Goal: Information Seeking & Learning: Learn about a topic

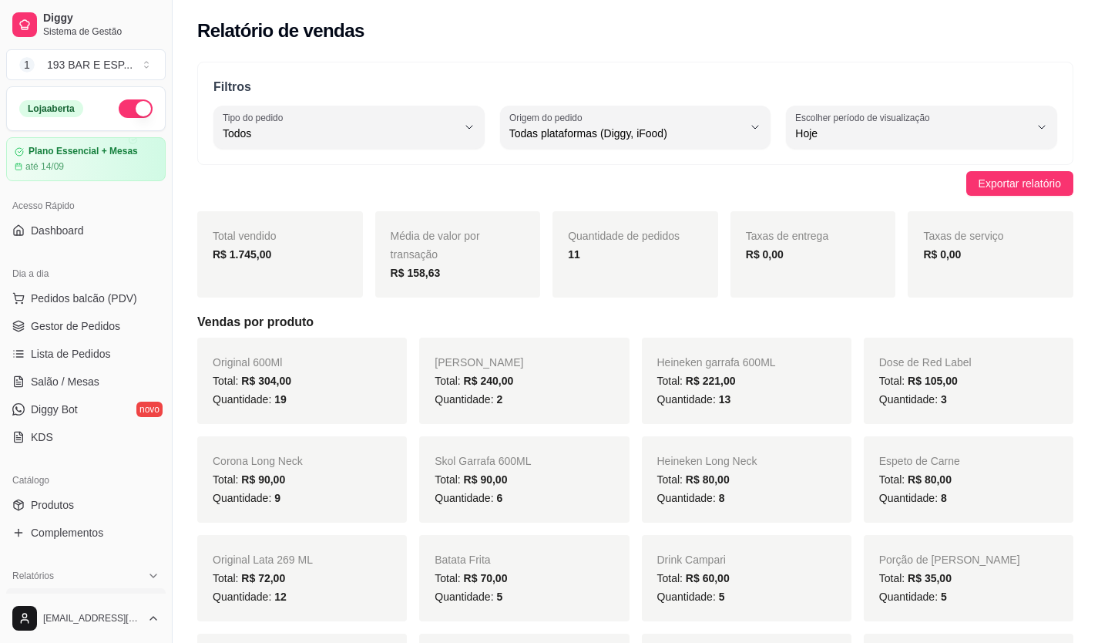
select select "ALL"
select select "0"
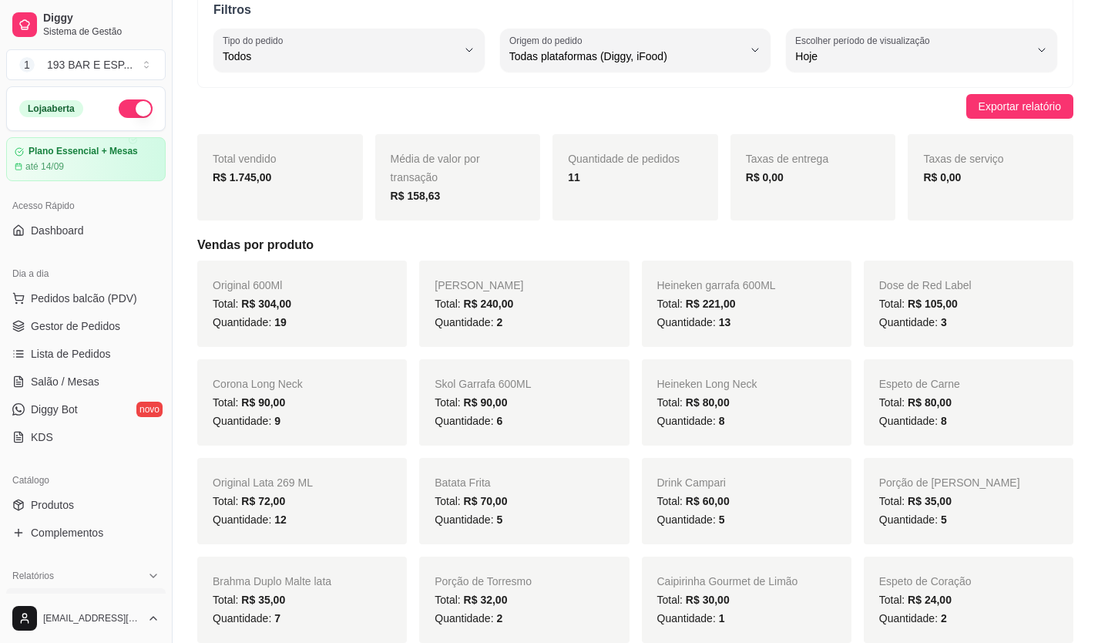
click at [133, 119] on div "Loja aberta" at bounding box center [86, 108] width 158 height 43
click at [134, 107] on button "button" at bounding box center [136, 108] width 34 height 18
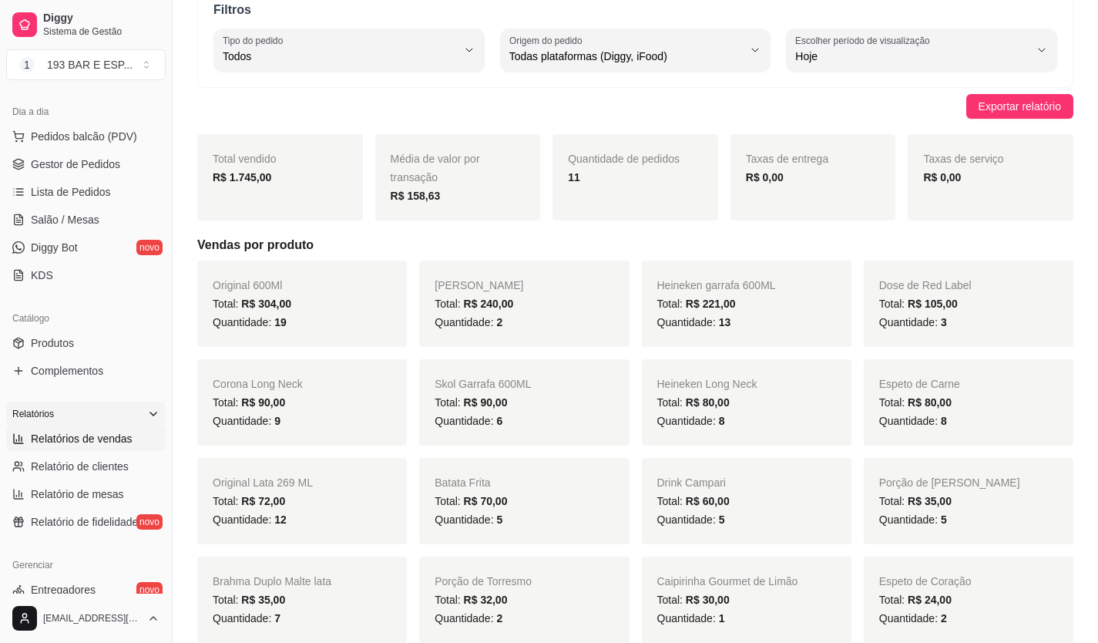
scroll to position [308, 0]
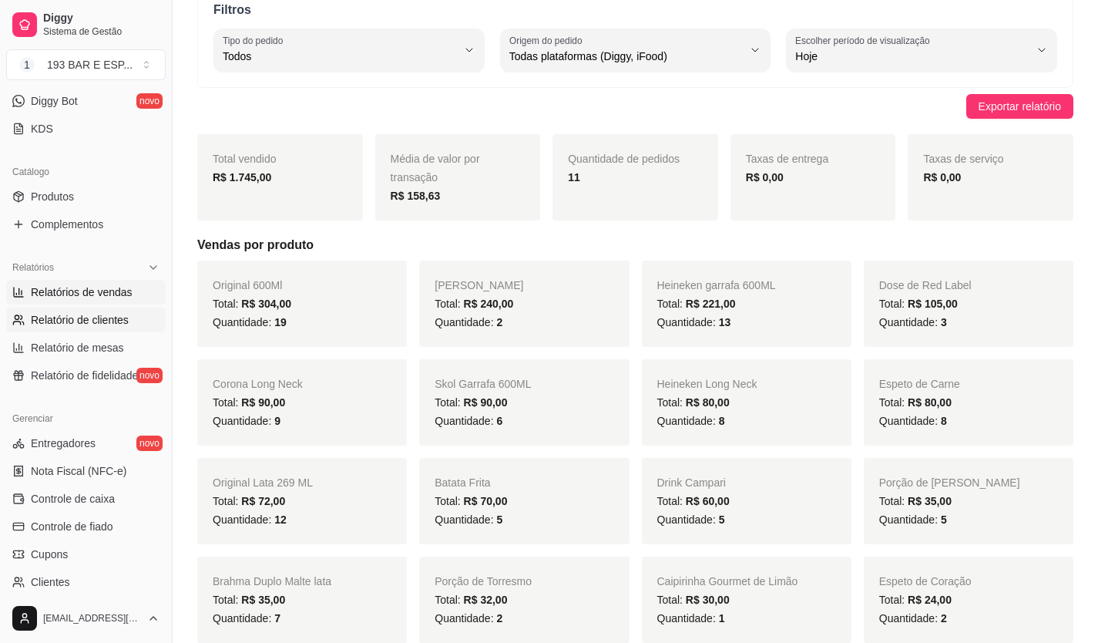
click at [120, 325] on span "Relatório de clientes" at bounding box center [80, 319] width 98 height 15
select select "30"
select select "HIGHEST_TOTAL_SPENT_WITH_ORDERS"
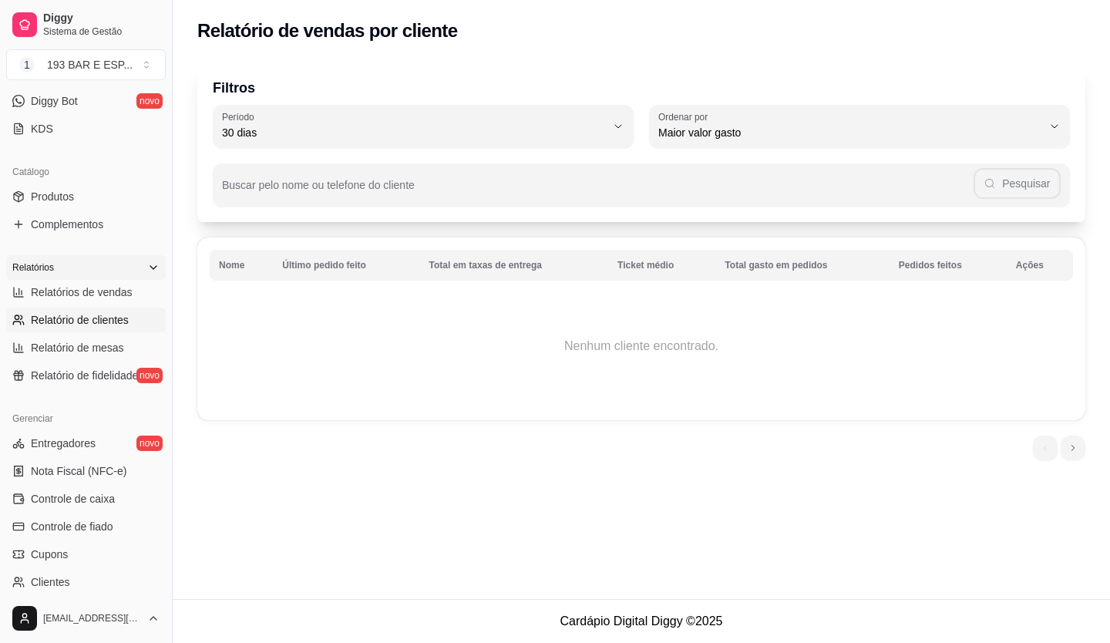
click at [112, 274] on div "Relatórios" at bounding box center [85, 267] width 159 height 25
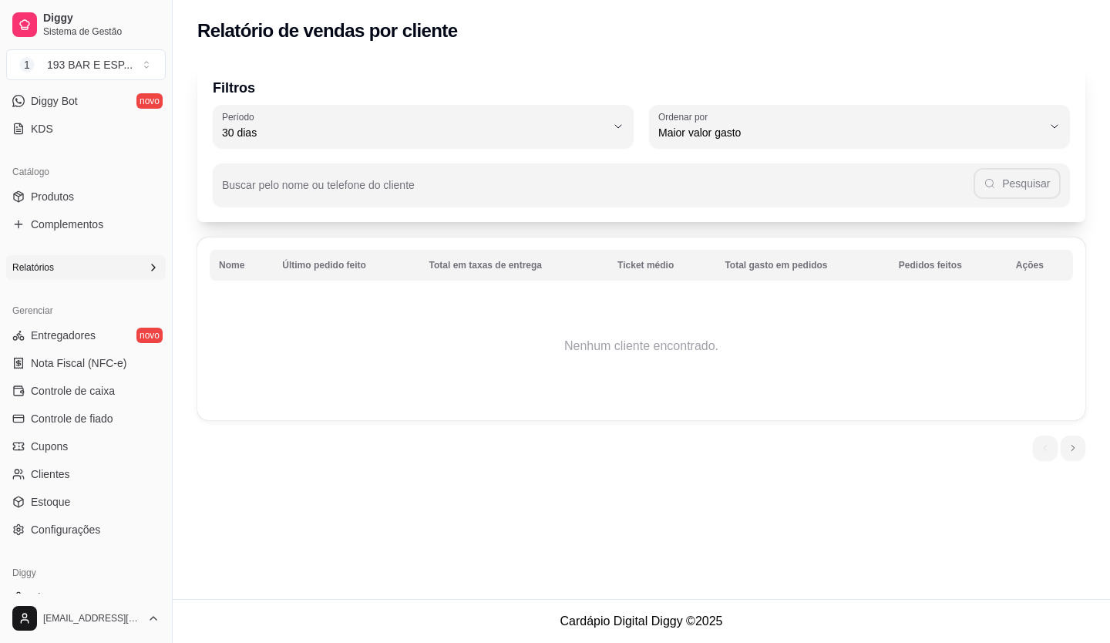
click at [47, 261] on span "Relatórios" at bounding box center [33, 267] width 42 height 12
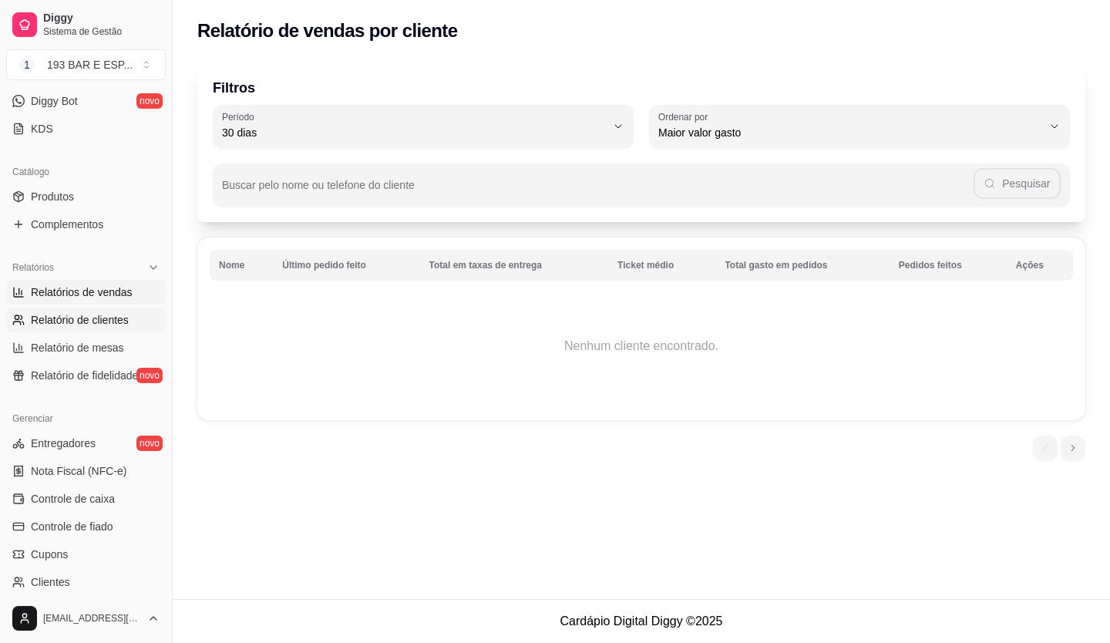
click at [99, 287] on span "Relatórios de vendas" at bounding box center [82, 291] width 102 height 15
select select "ALL"
select select "0"
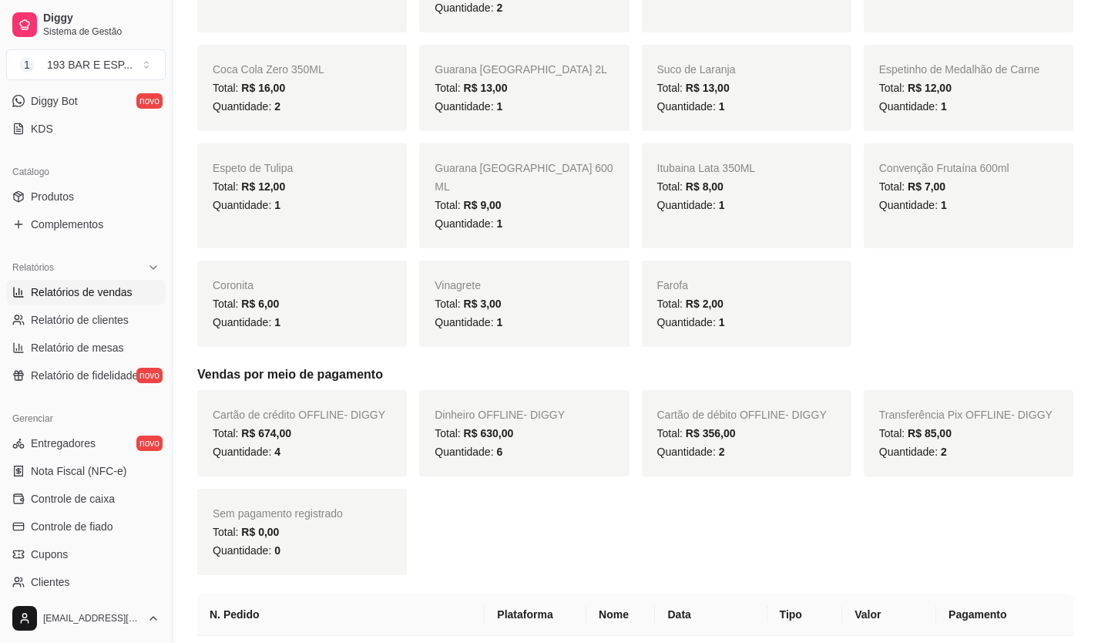
scroll to position [693, 0]
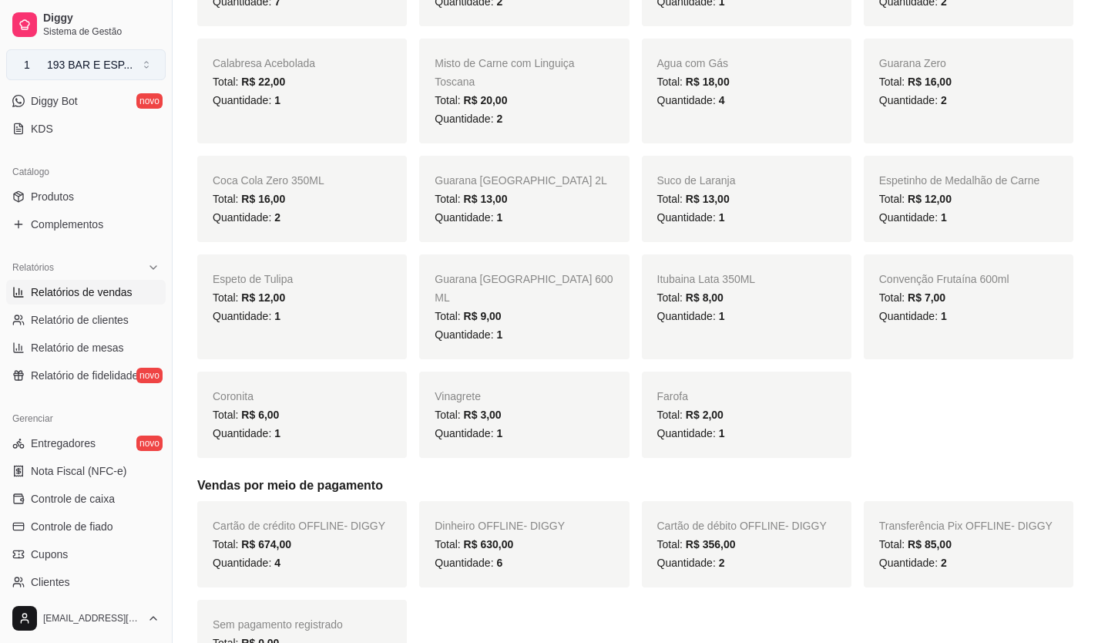
click at [95, 66] on div "193 BAR E ESP ..." at bounding box center [90, 64] width 86 height 15
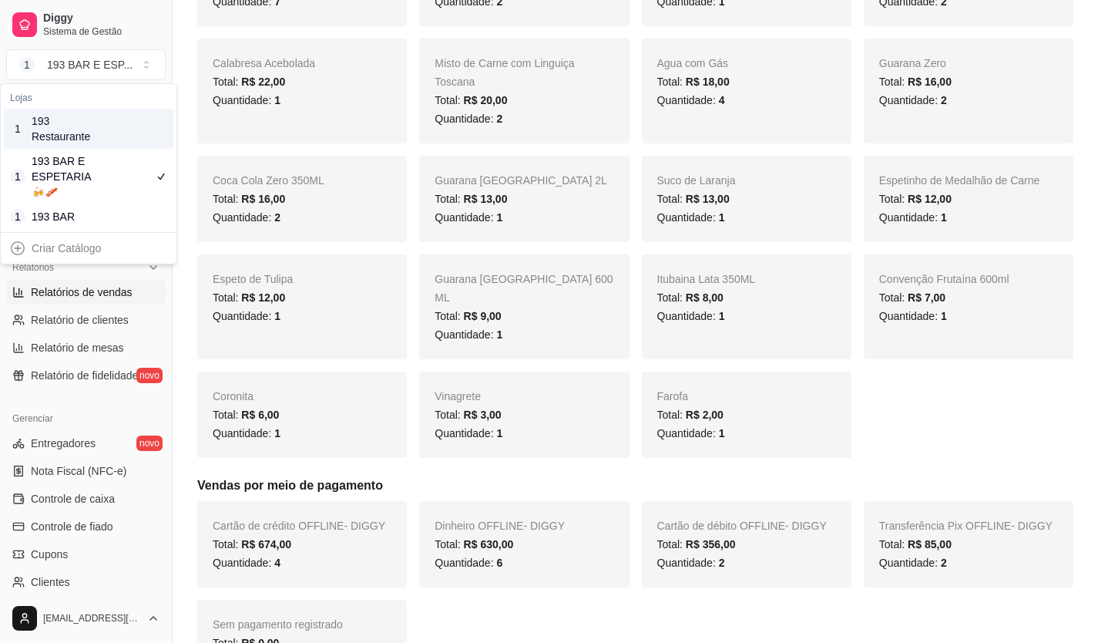
click at [93, 133] on div "193 Restaurante" at bounding box center [66, 128] width 69 height 31
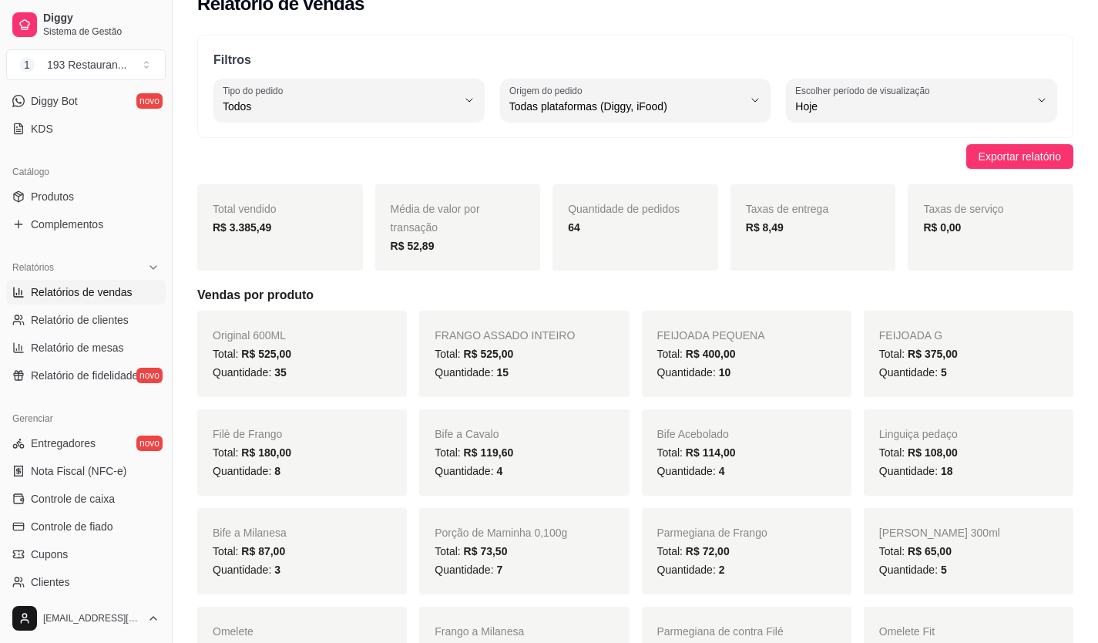
scroll to position [0, 0]
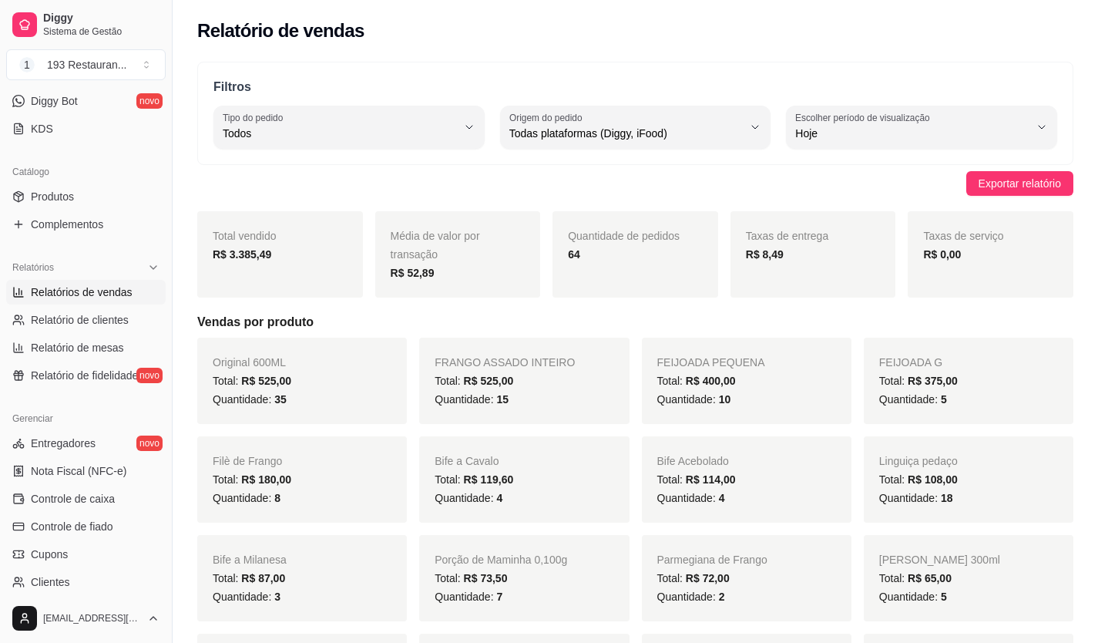
click at [6, 49] on button "1 193 Restauran ..." at bounding box center [85, 64] width 159 height 31
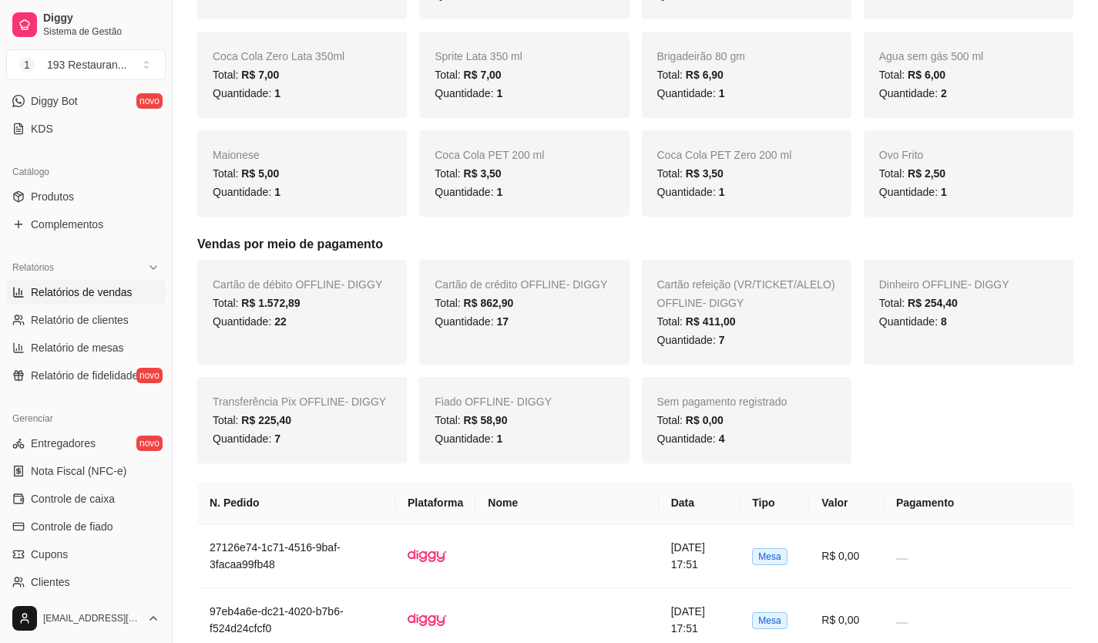
scroll to position [1464, 0]
click at [146, 69] on button "1 193 Restauran ..." at bounding box center [85, 64] width 159 height 31
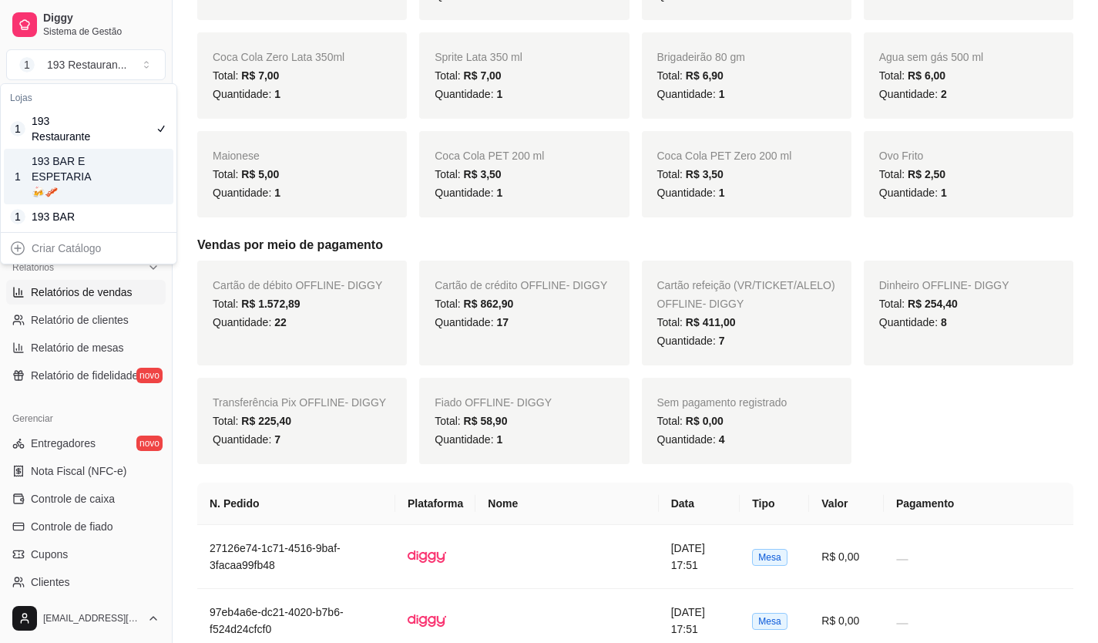
click at [76, 151] on div "1 193 BAR E ESPETARIA🍻🥓" at bounding box center [89, 176] width 170 height 55
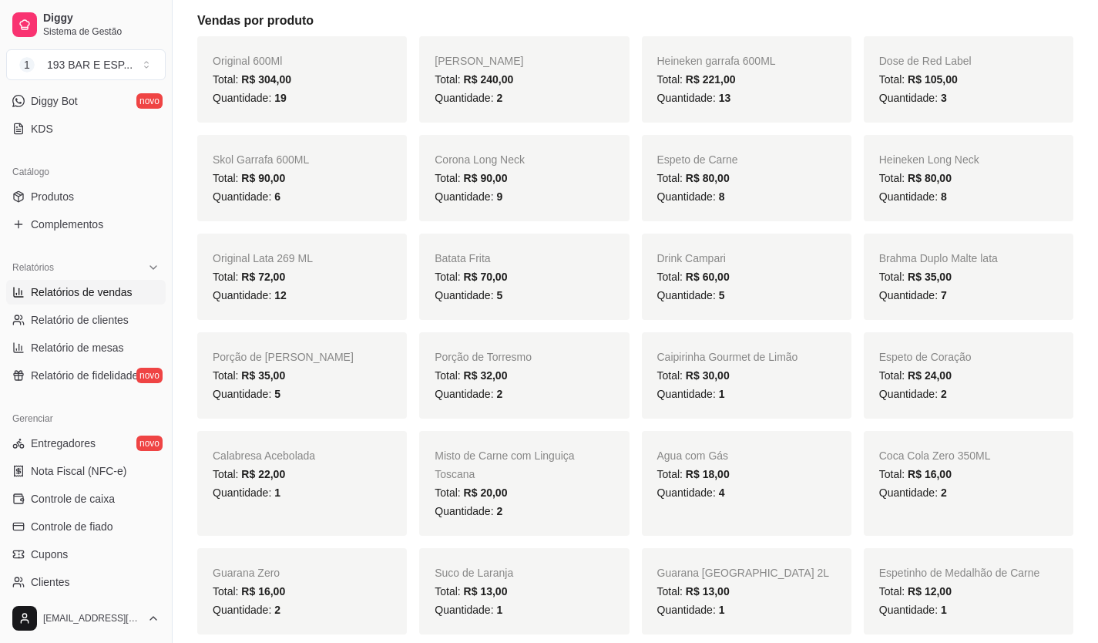
scroll to position [77, 0]
